Goal: Task Accomplishment & Management: Manage account settings

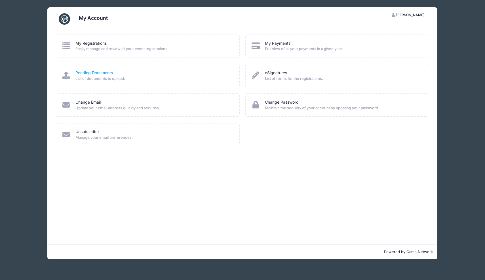
click at [105, 73] on link "Pending Documents" at bounding box center [93, 73] width 37 height 6
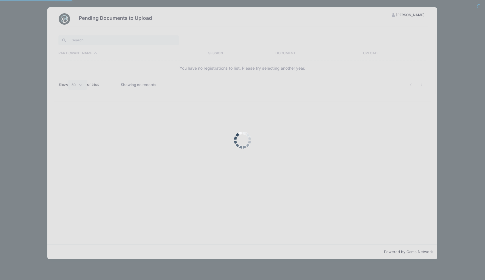
select select "50"
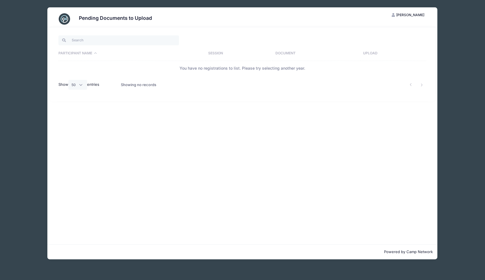
click at [18, 26] on div "Pending Documents to Upload FJ [PERSON_NAME] My Account Logout Participant Name…" at bounding box center [243, 133] width 468 height 267
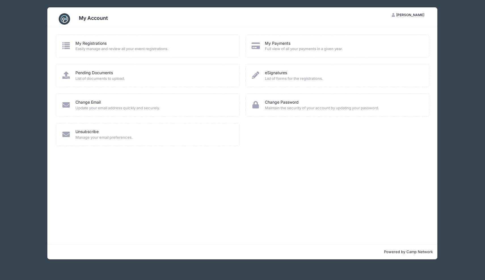
click at [36, 111] on div "My Account FJ Felicia Jones My Account Logout My Registrations Easily manage an…" at bounding box center [243, 133] width 468 height 267
click at [66, 24] on img at bounding box center [64, 18] width 11 height 11
click at [68, 47] on icon at bounding box center [66, 45] width 9 height 7
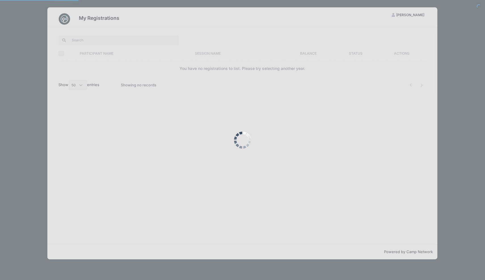
select select "50"
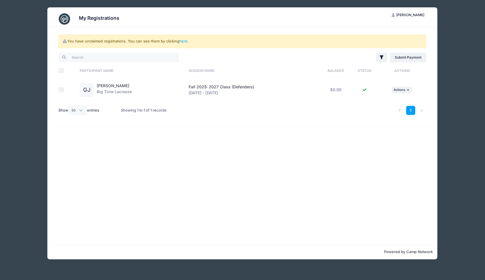
click at [410, 15] on span "[PERSON_NAME]" at bounding box center [410, 15] width 28 height 4
click at [184, 41] on link "here" at bounding box center [183, 41] width 8 height 5
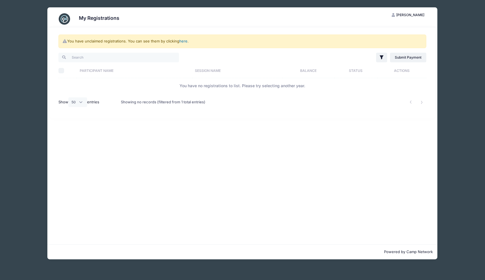
click at [184, 41] on link "here" at bounding box center [183, 41] width 8 height 5
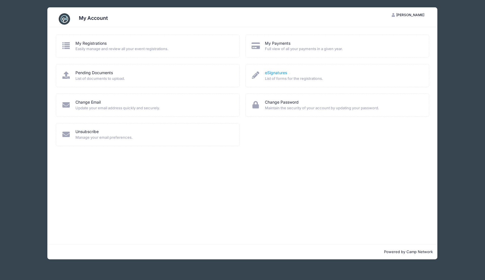
click at [278, 71] on link "eSignatures" at bounding box center [276, 73] width 22 height 6
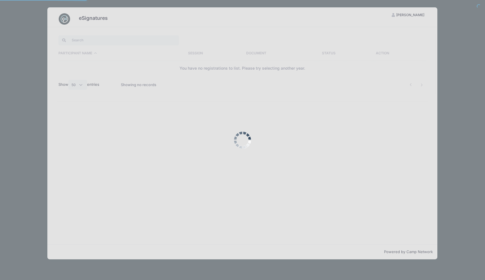
select select "50"
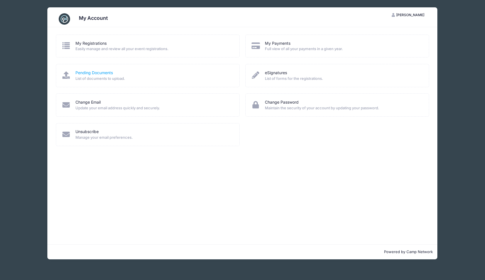
click at [92, 73] on link "Pending Documents" at bounding box center [93, 73] width 37 height 6
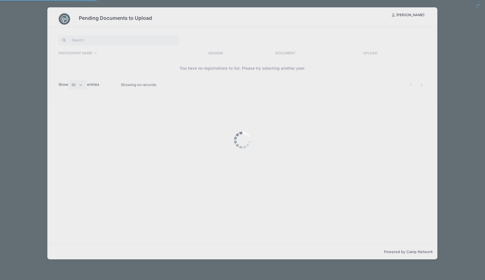
select select "50"
